Goal: Information Seeking & Learning: Learn about a topic

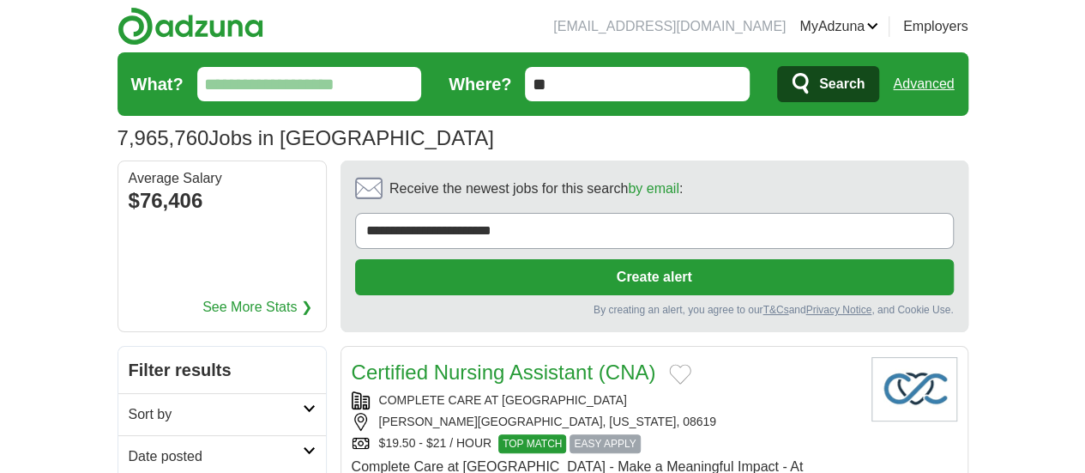
click at [197, 81] on input "What?" at bounding box center [309, 84] width 225 height 34
type input "****"
click at [777, 66] on button "Search" at bounding box center [828, 84] width 102 height 36
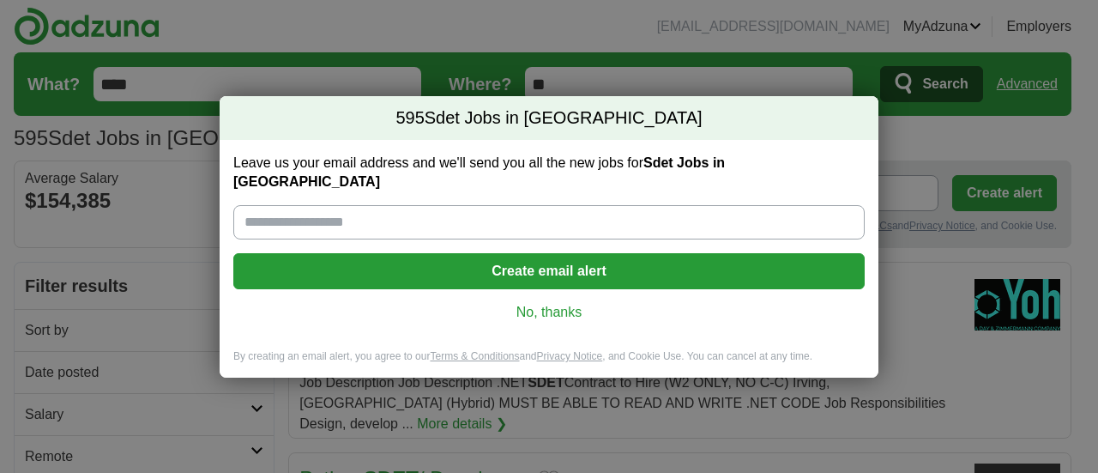
click at [554, 303] on link "No, thanks" at bounding box center [549, 312] width 604 height 19
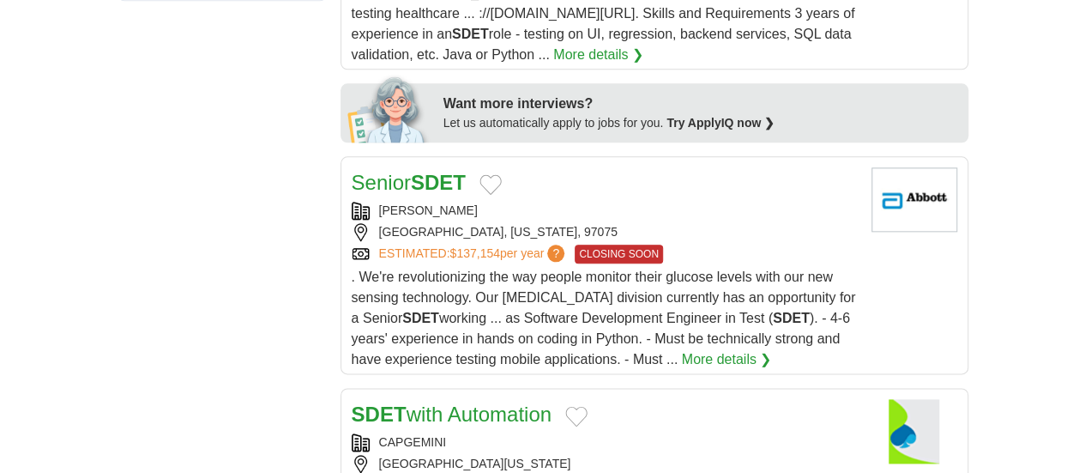
scroll to position [920, 0]
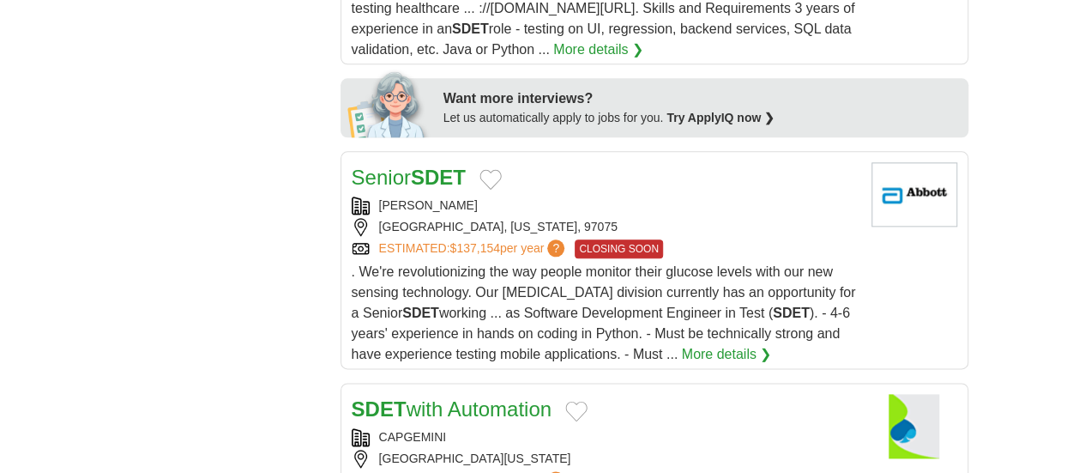
click at [576, 428] on div "CAPGEMINI" at bounding box center [605, 437] width 506 height 18
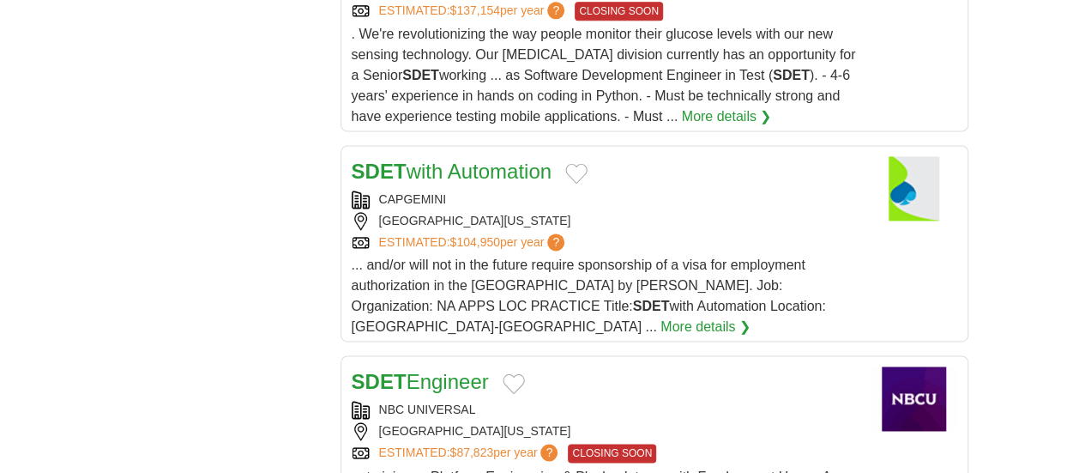
scroll to position [1162, 0]
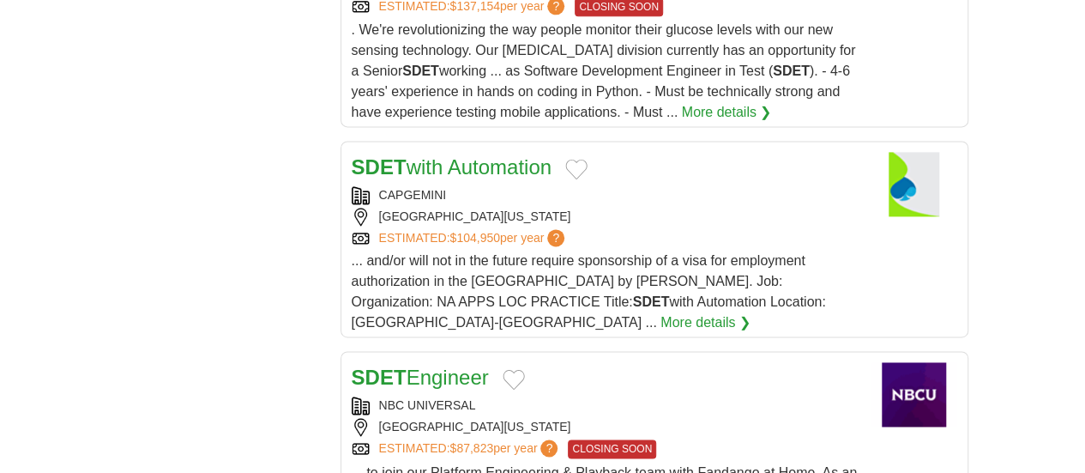
click at [669, 396] on div "NBC UNIVERSAL" at bounding box center [605, 405] width 506 height 18
